Goal: Information Seeking & Learning: Learn about a topic

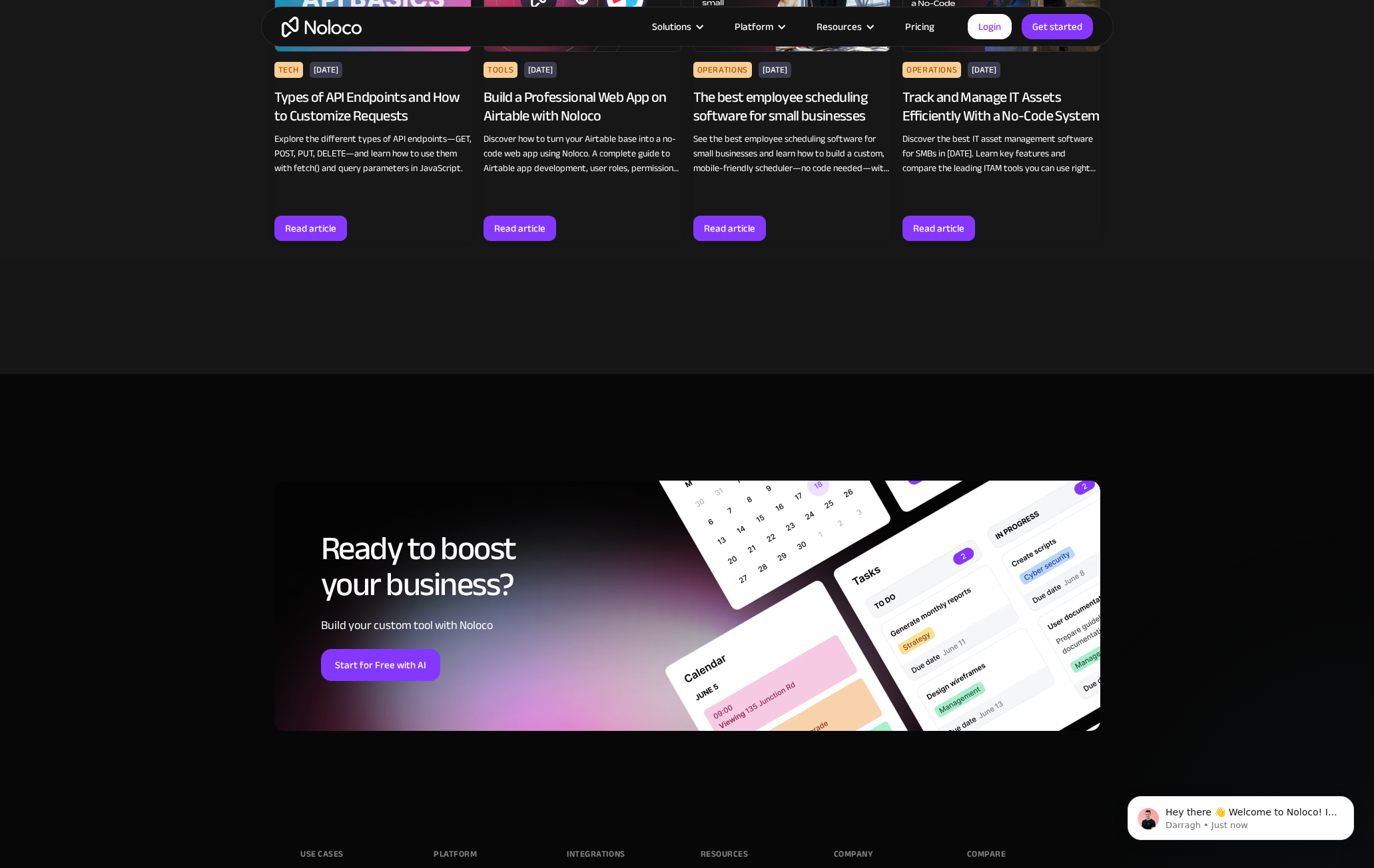
scroll to position [8016, 0]
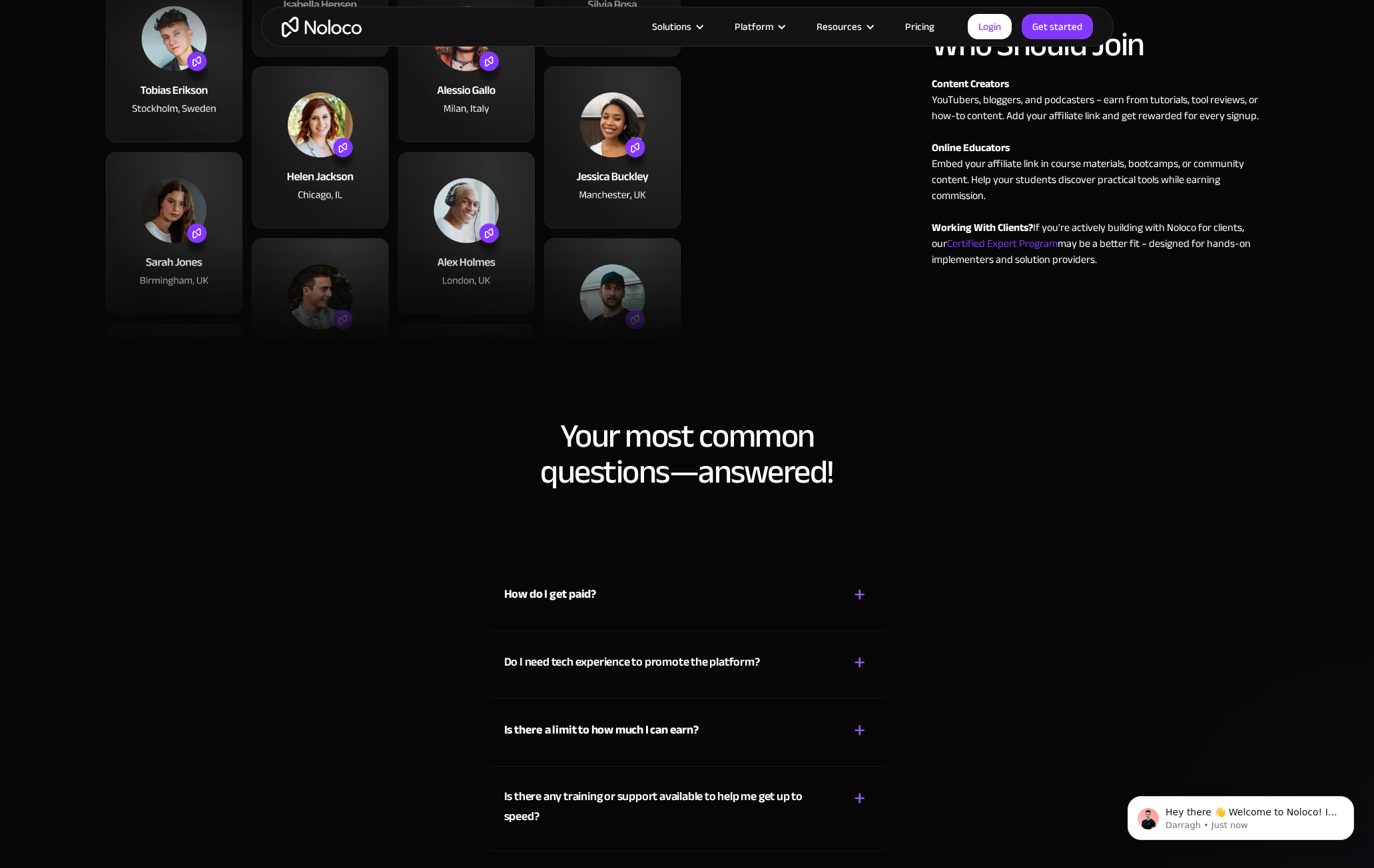
scroll to position [977, 0]
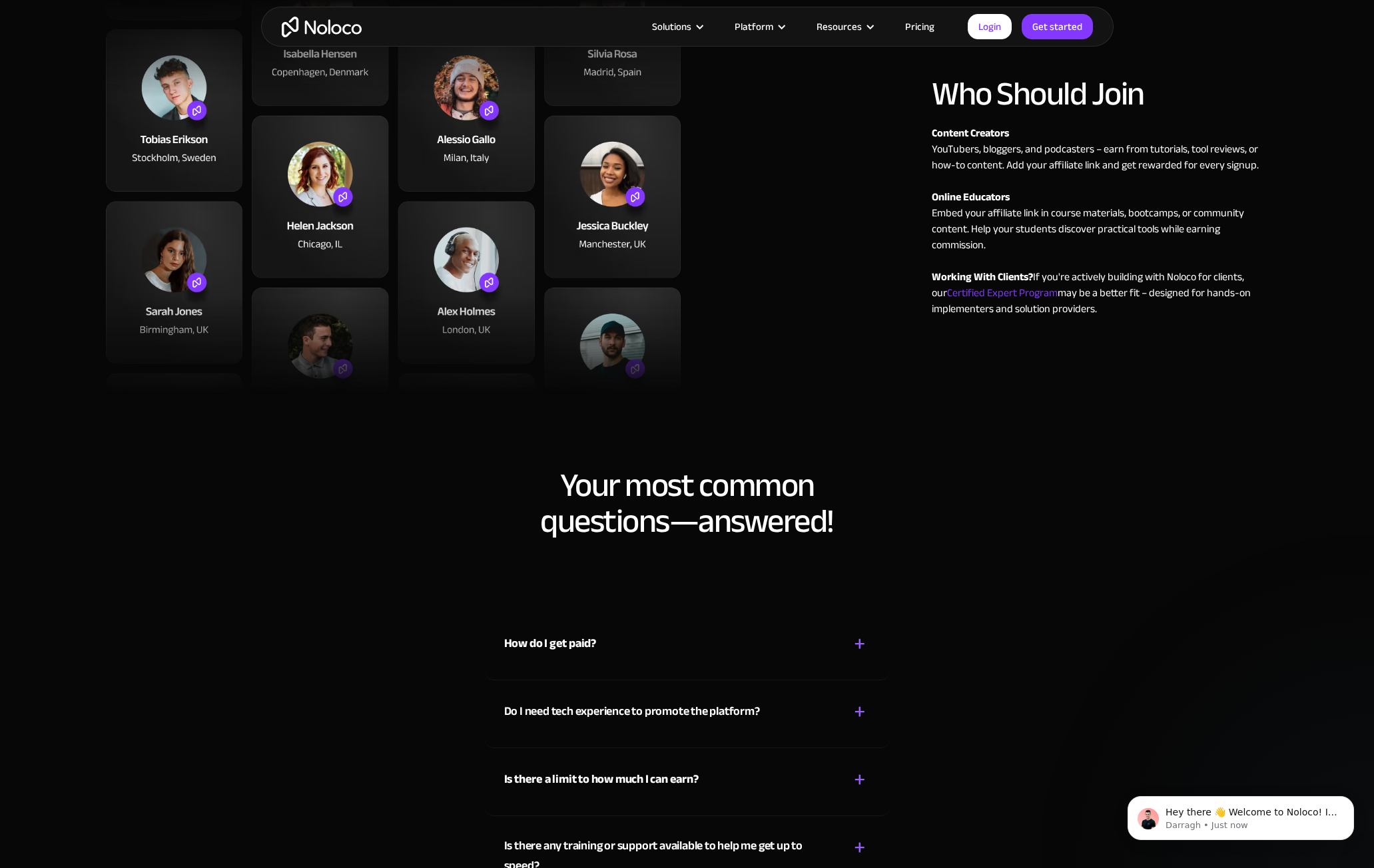
click at [853, 634] on div "+" at bounding box center [859, 644] width 12 height 23
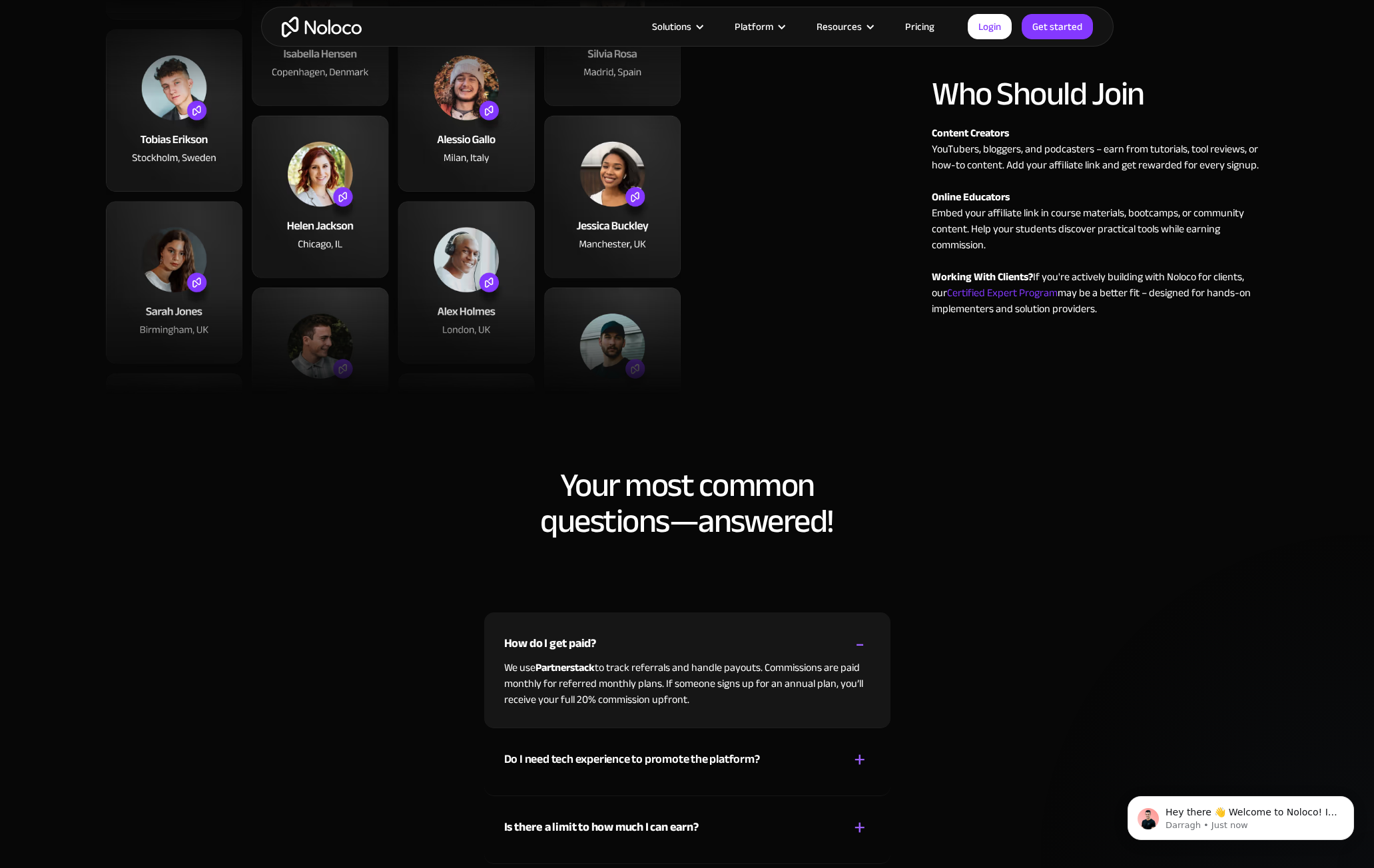
click at [853, 634] on div "+ -" at bounding box center [859, 644] width 22 height 23
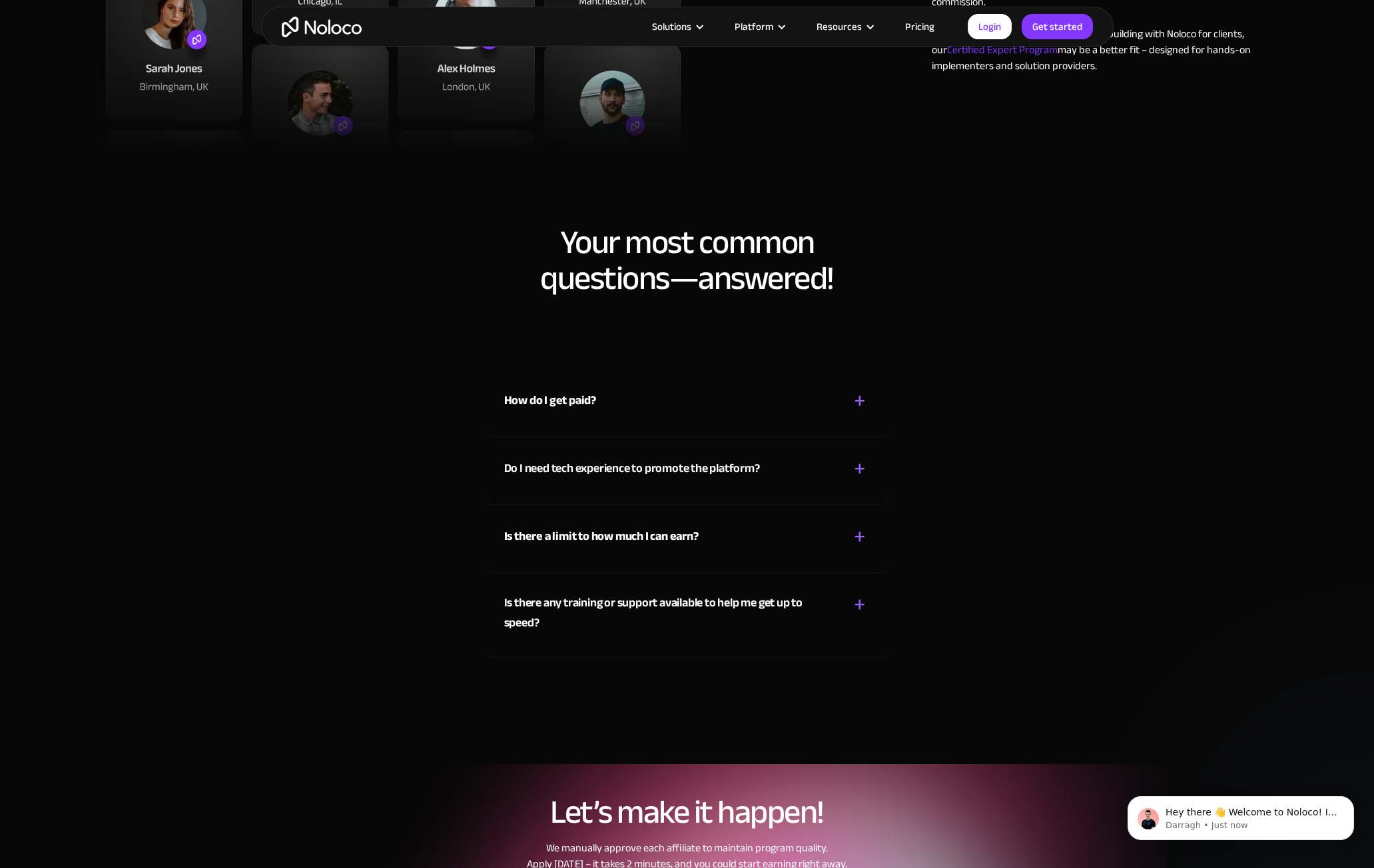
scroll to position [1243, 0]
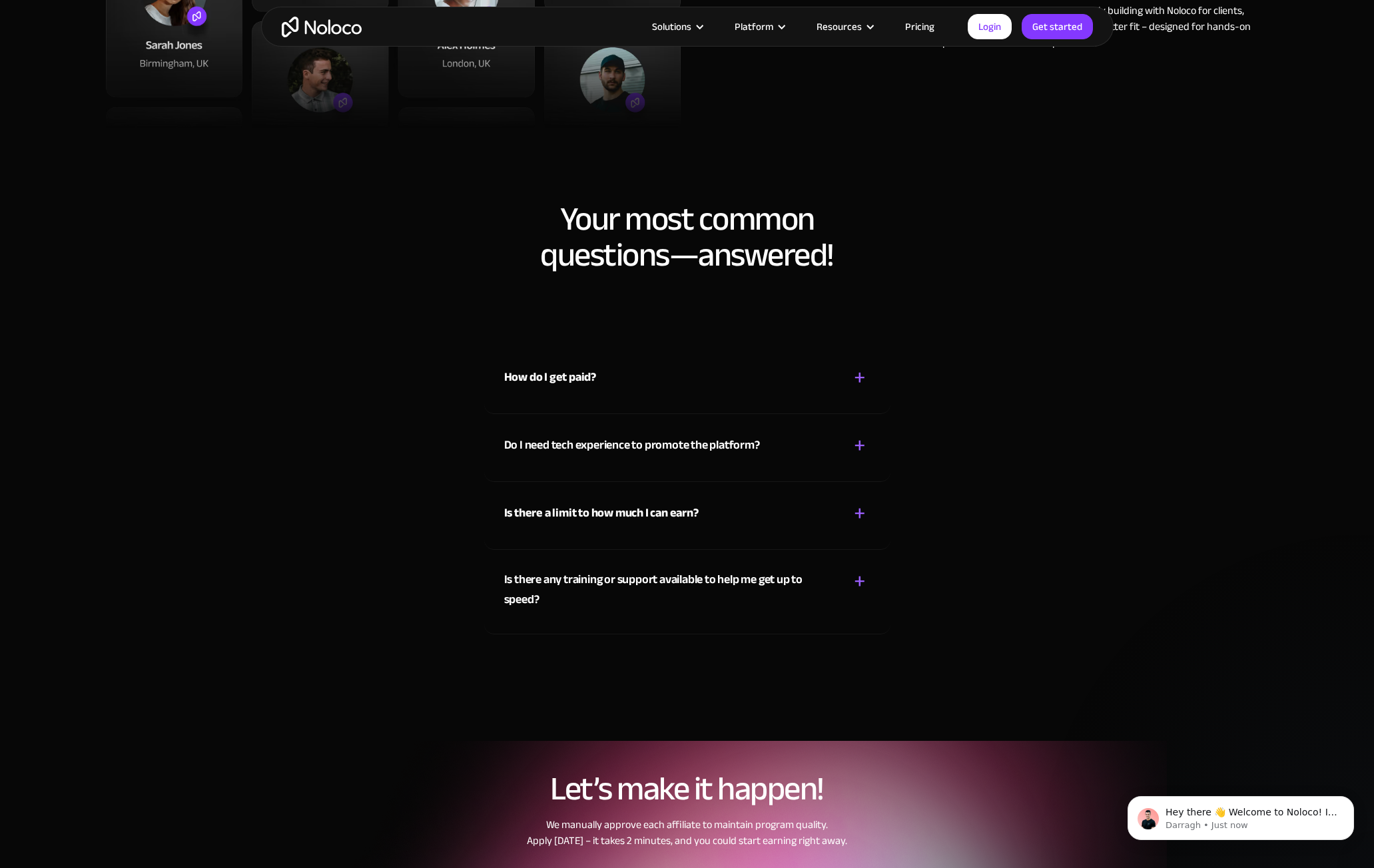
click at [846, 500] on div "Is there a limit to how much I can earn? + -" at bounding box center [687, 505] width 366 height 47
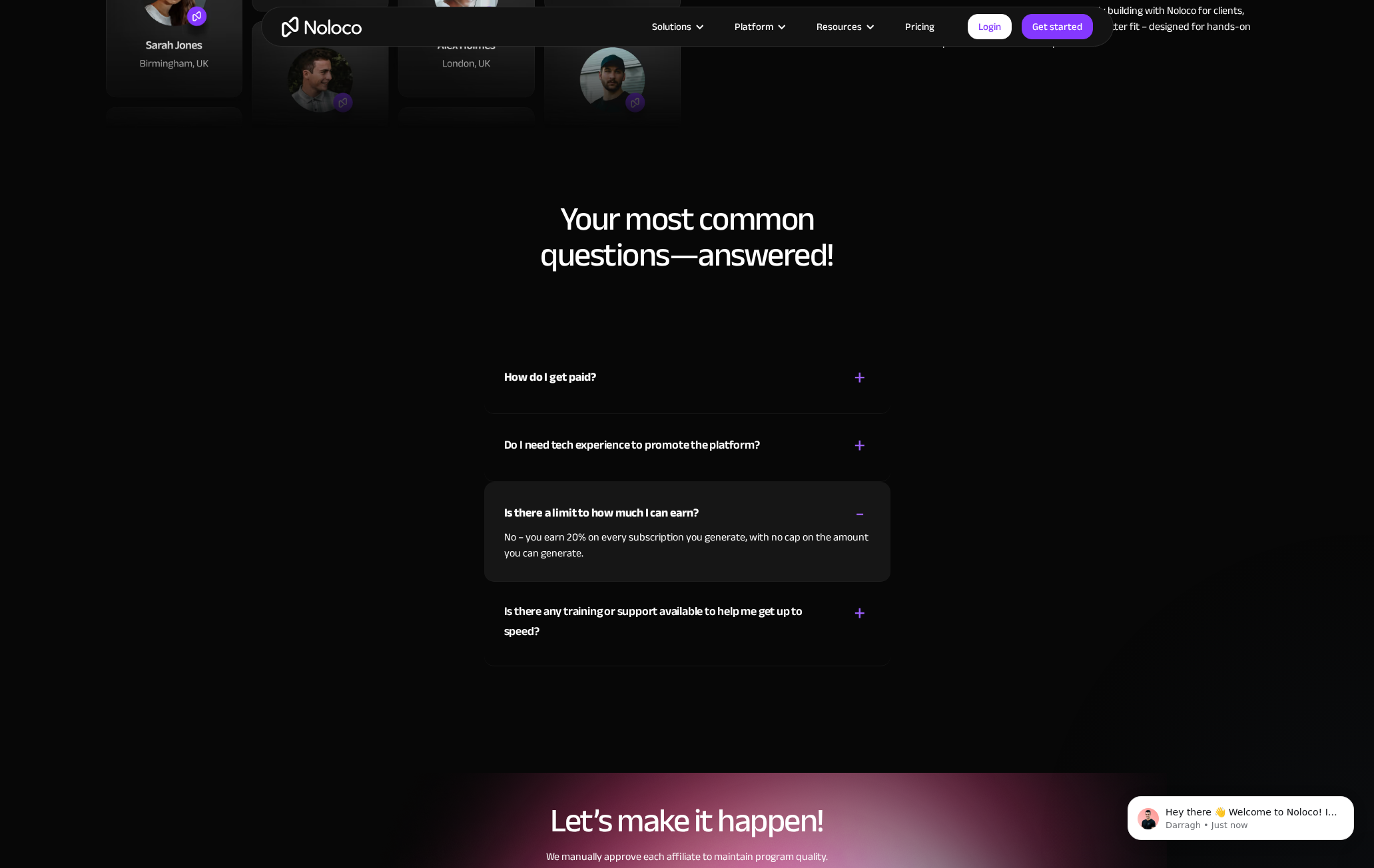
click at [843, 616] on div "Is there any training or support available to help me get up to speed? + -" at bounding box center [687, 614] width 366 height 64
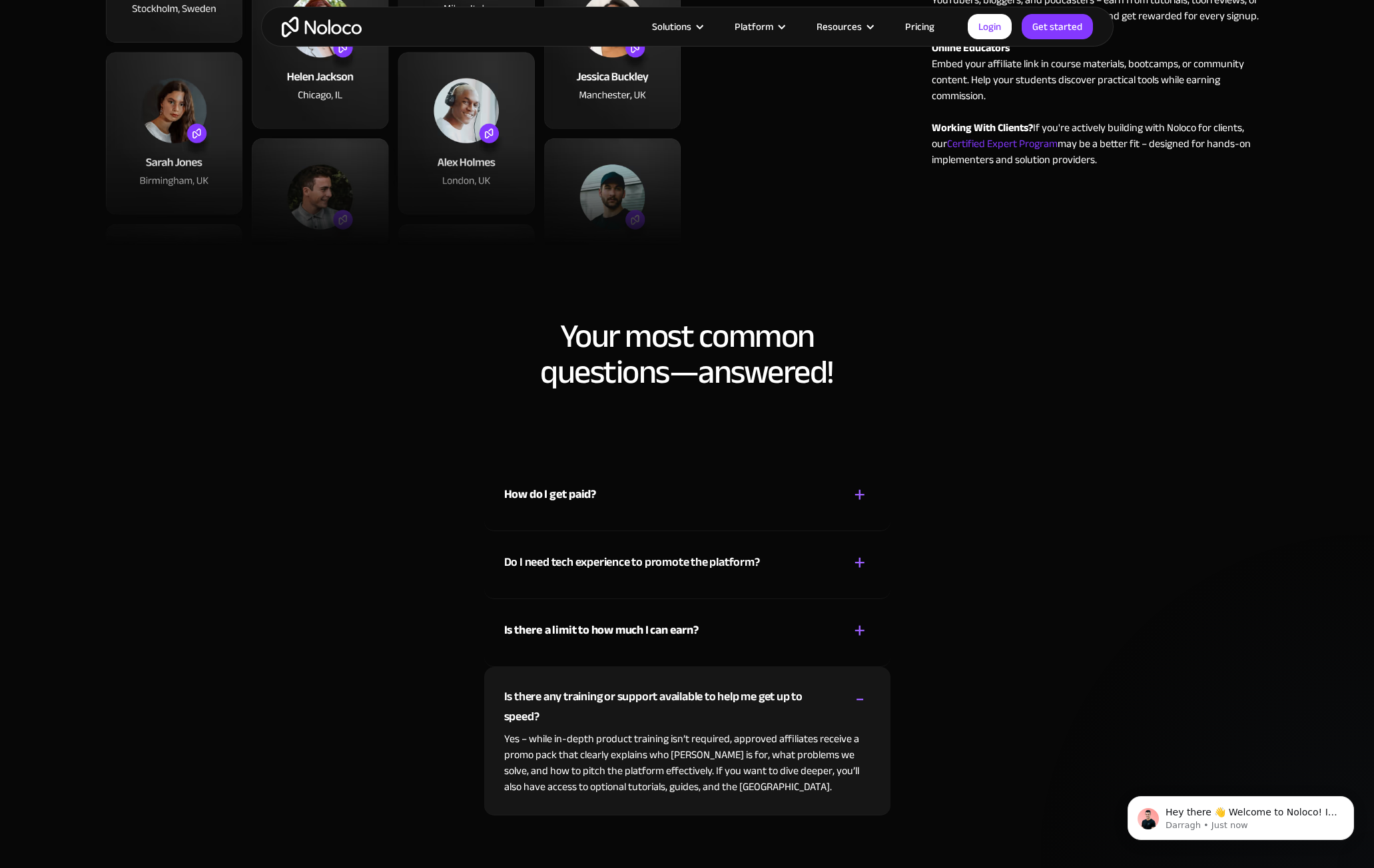
scroll to position [0, 0]
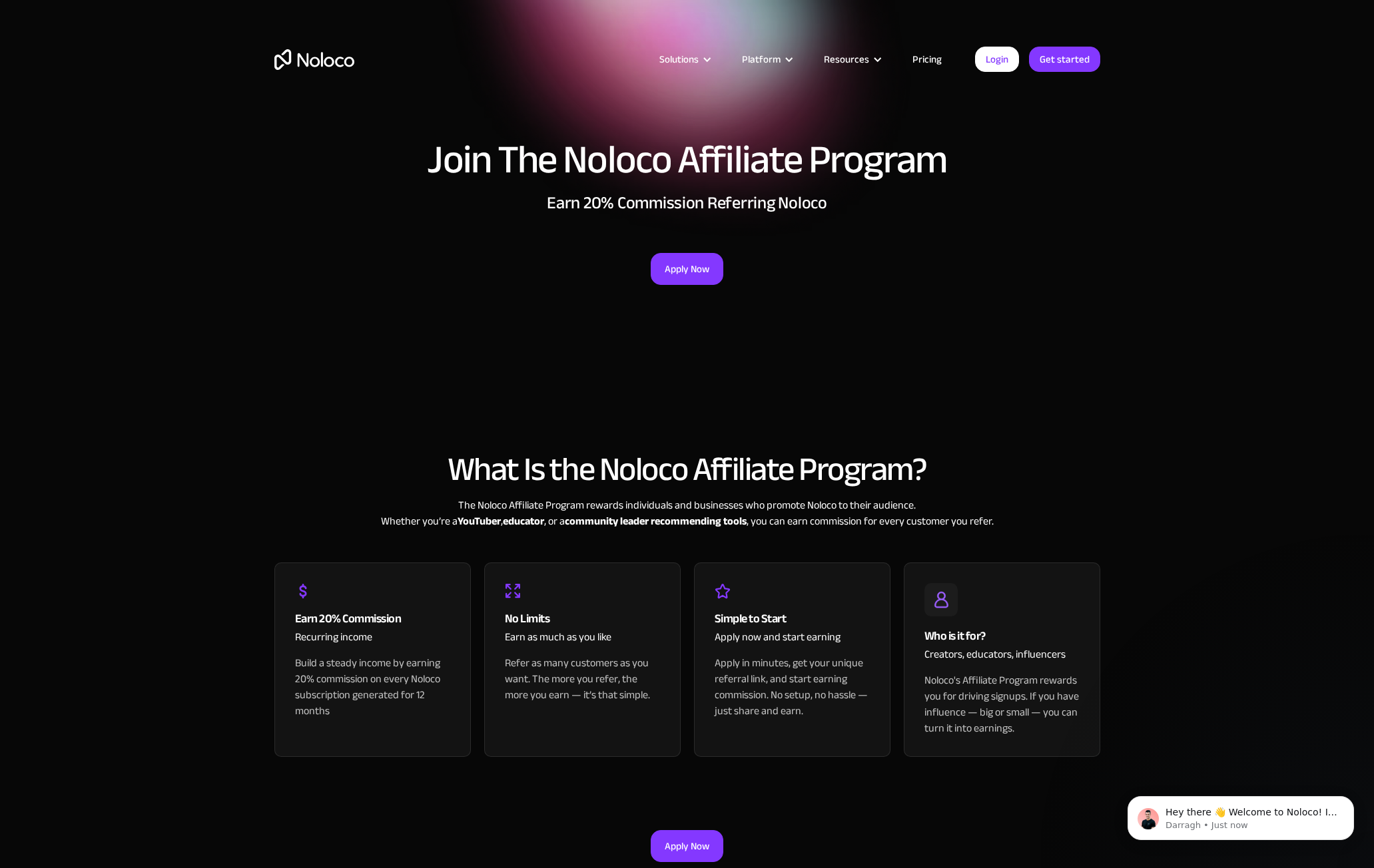
click at [167, 182] on section "Join The Noloco Affiliate Program Earn 20% Commission Referring Noloco Apply Now" at bounding box center [687, 172] width 1374 height 345
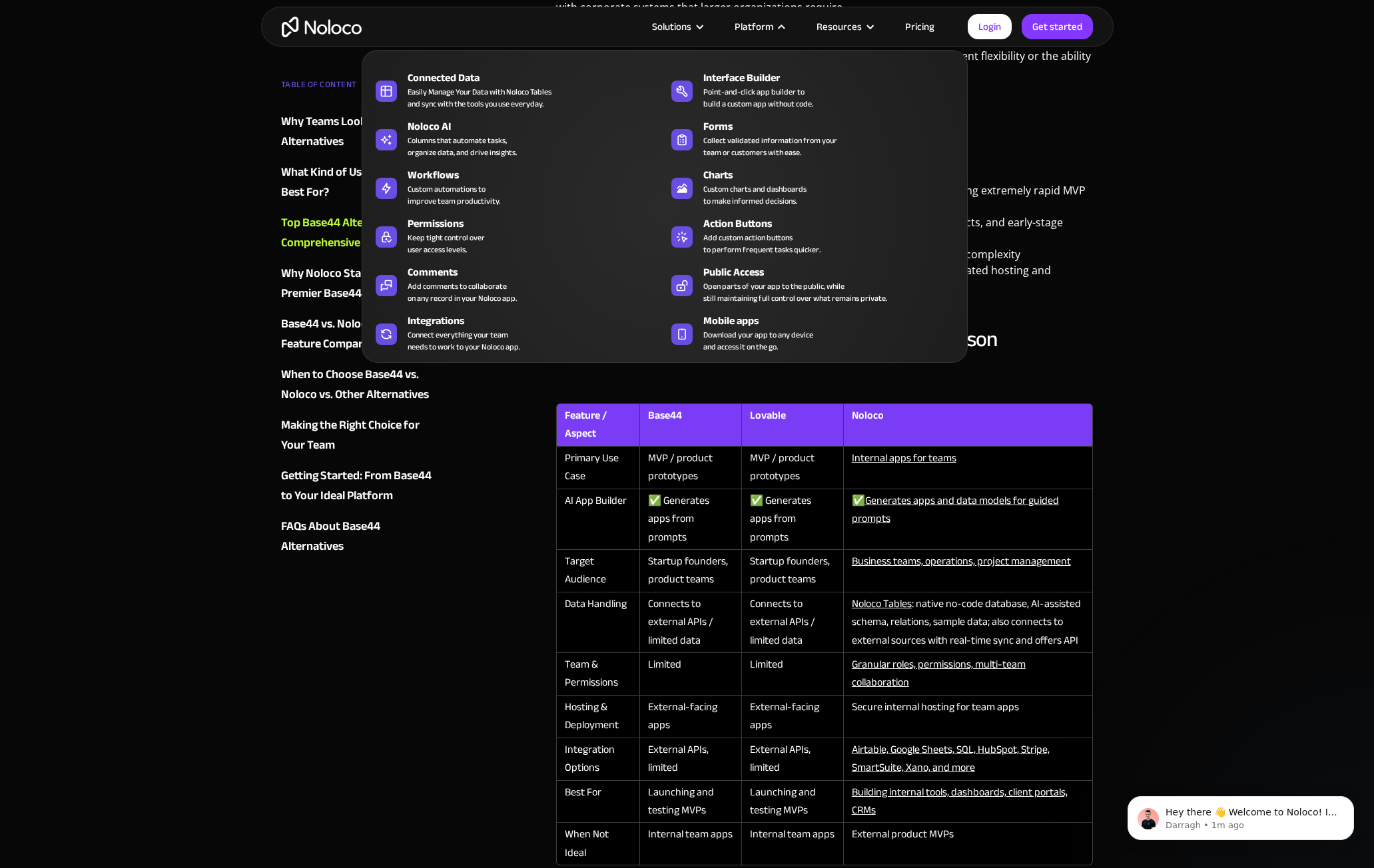
scroll to position [1181, 0]
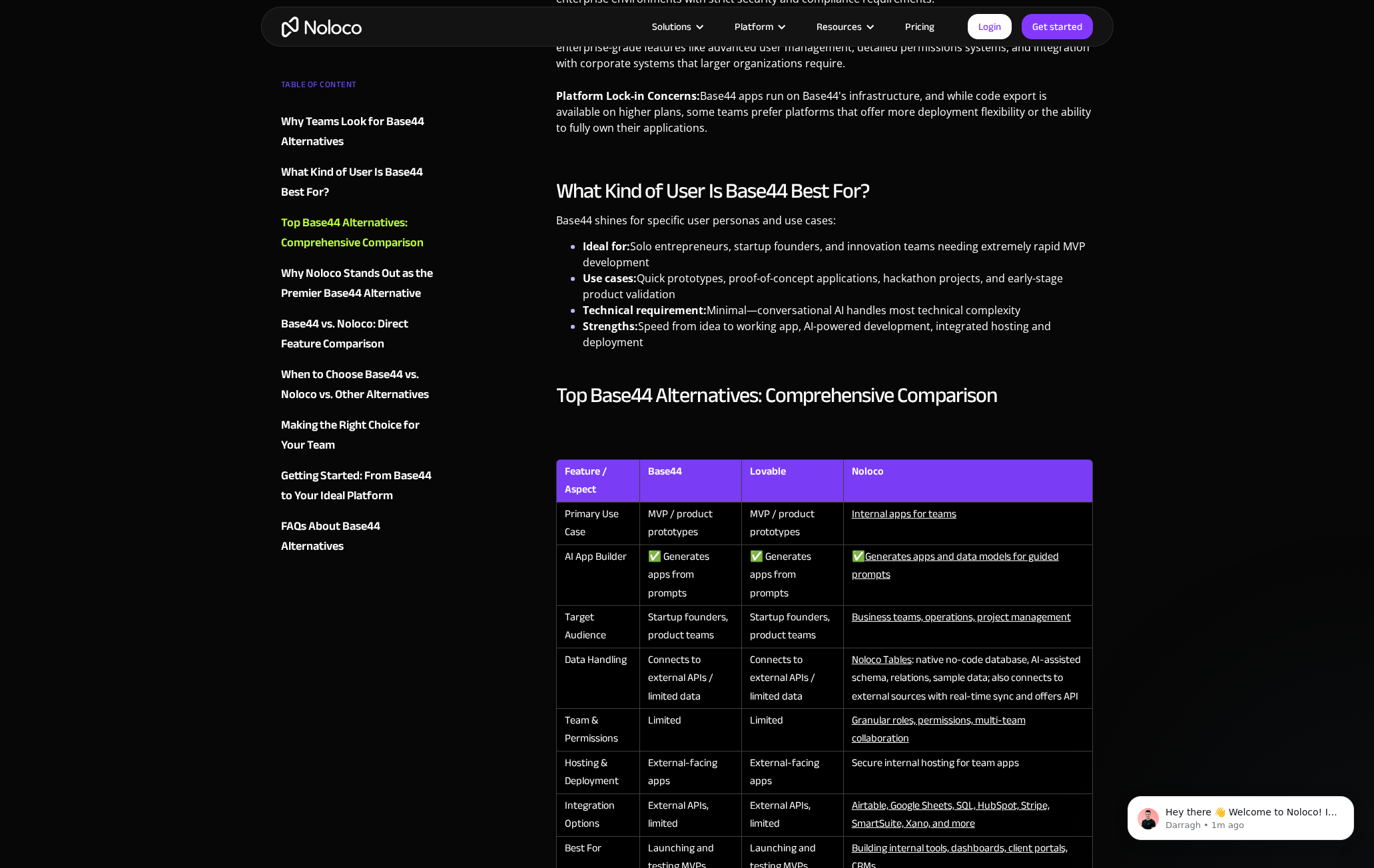
click at [920, 28] on link "Pricing" at bounding box center [920, 26] width 63 height 17
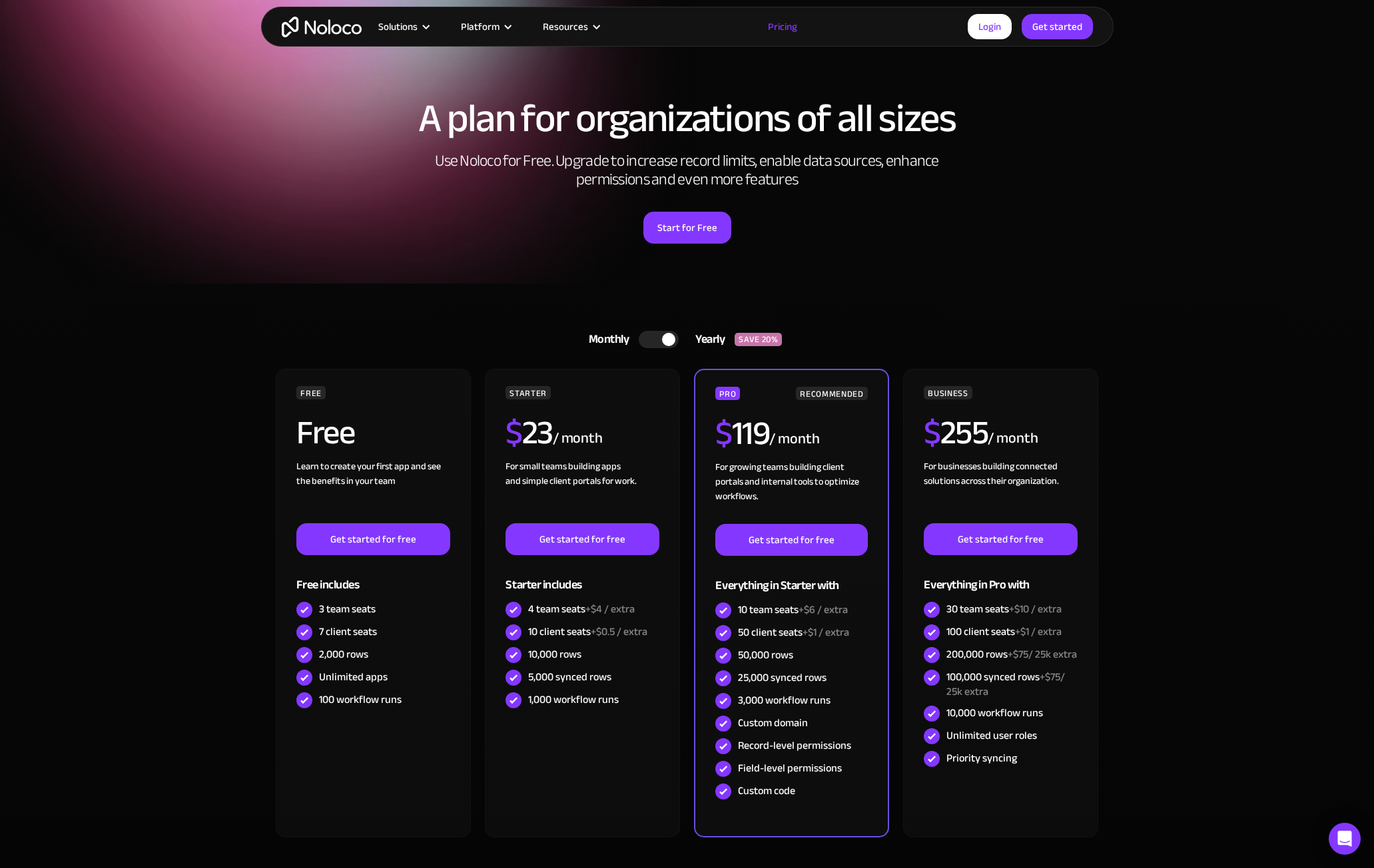
scroll to position [178, 0]
